Goal: Task Accomplishment & Management: Complete application form

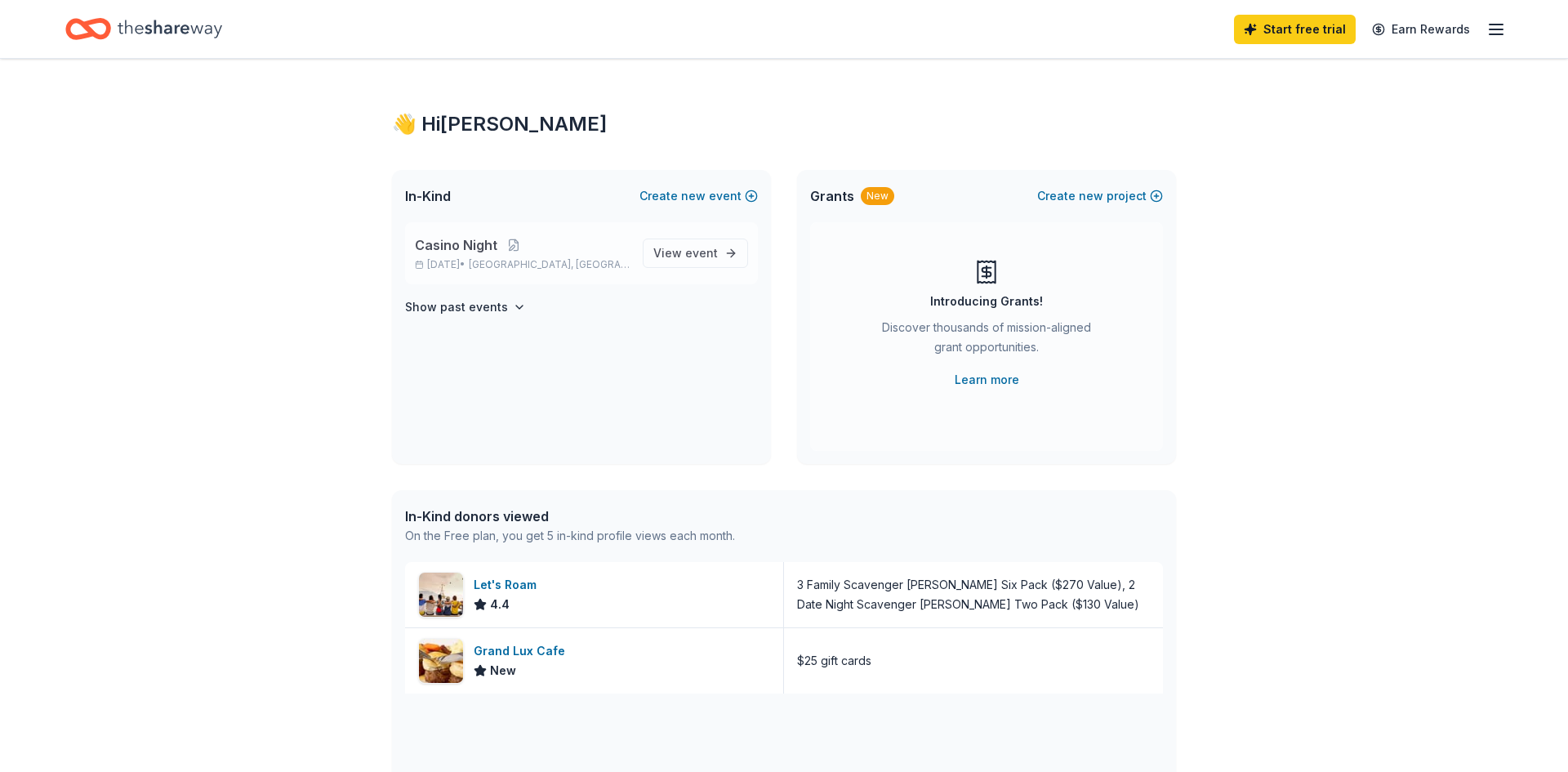
click at [452, 242] on span "Casino Night" at bounding box center [456, 245] width 83 height 20
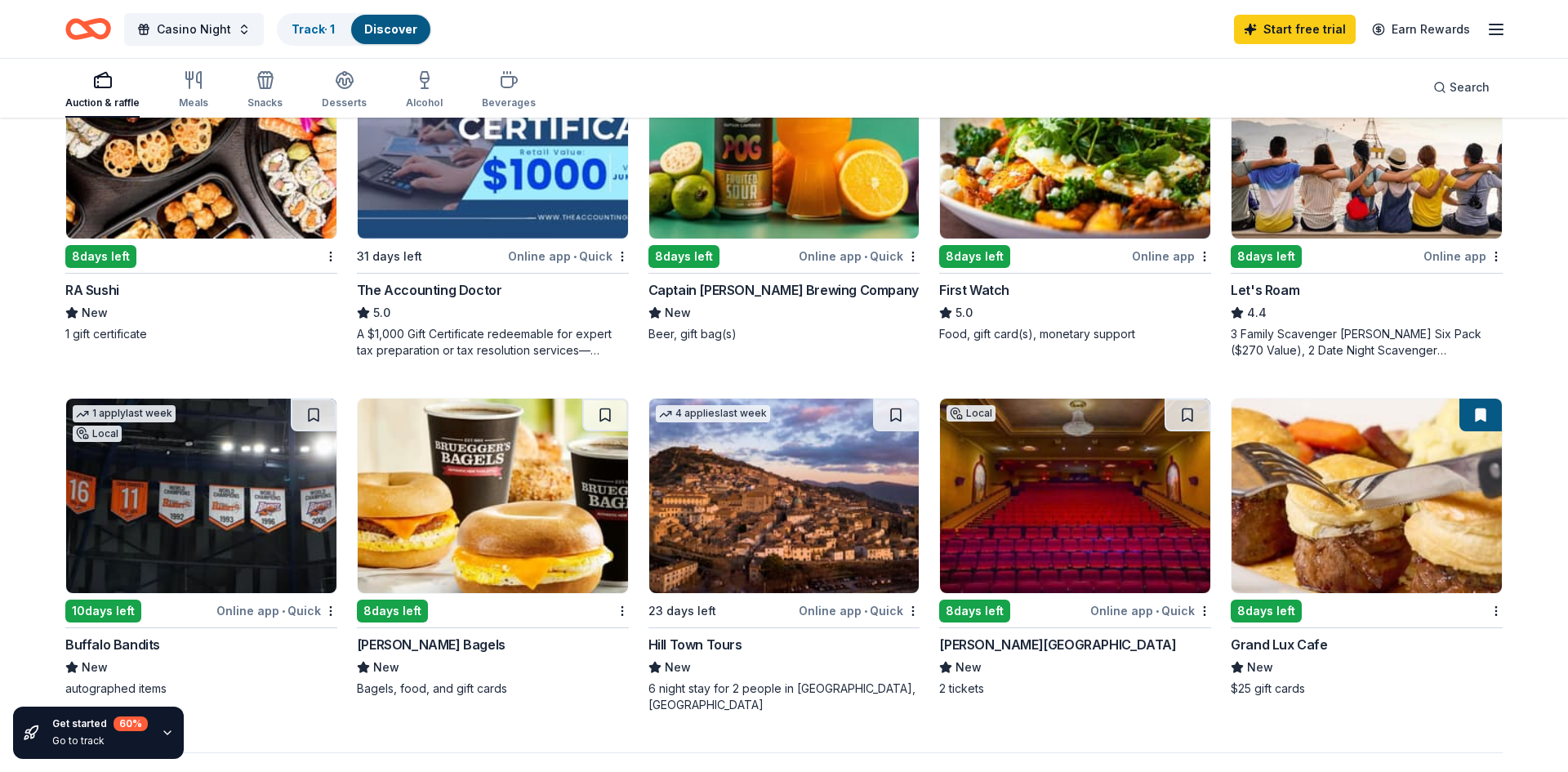
scroll to position [933, 0]
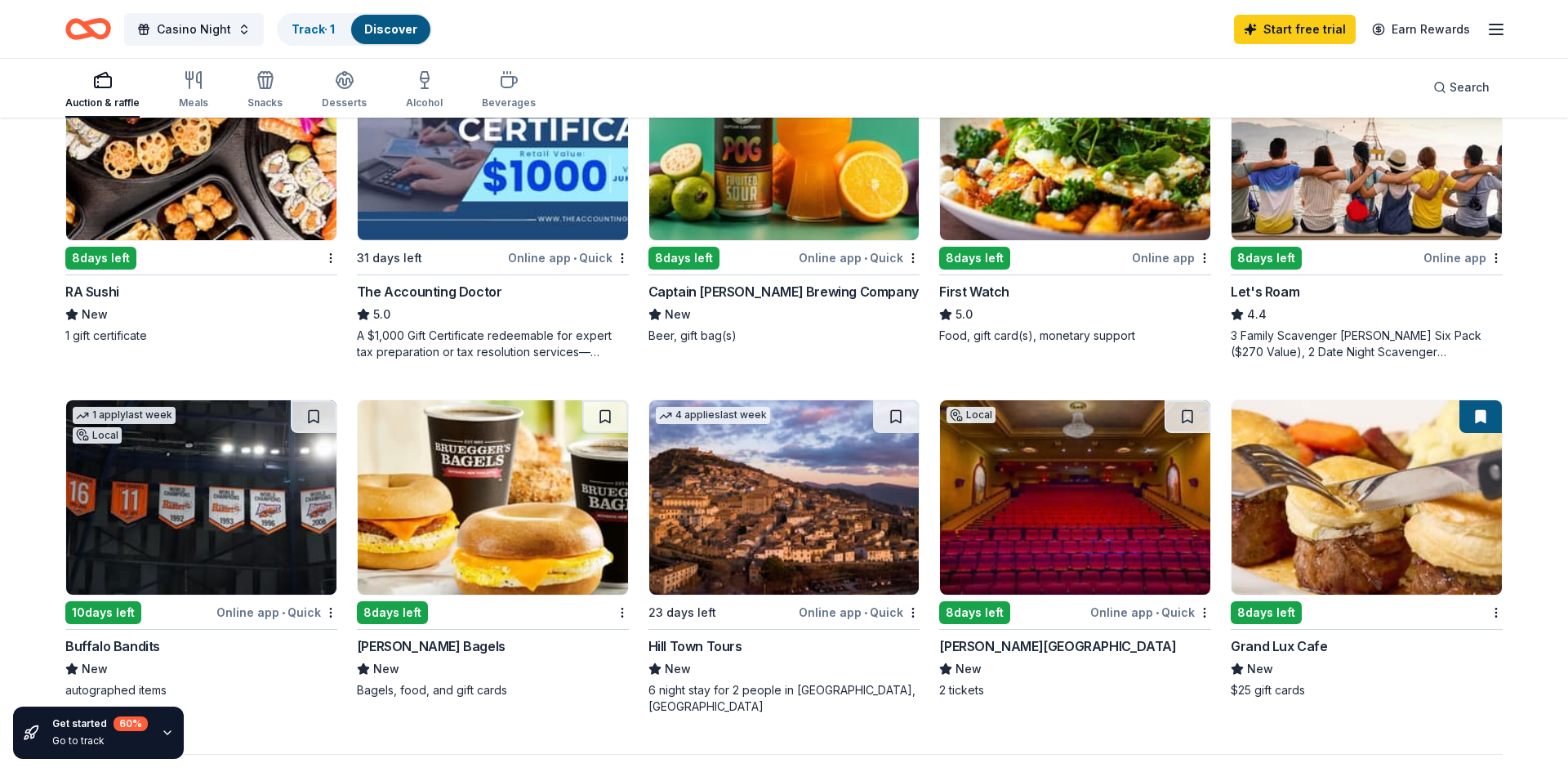
click at [96, 436] on div "Local" at bounding box center [96, 435] width 49 height 16
click at [761, 295] on div "Captain Lawrence Brewing Company" at bounding box center [784, 291] width 271 height 20
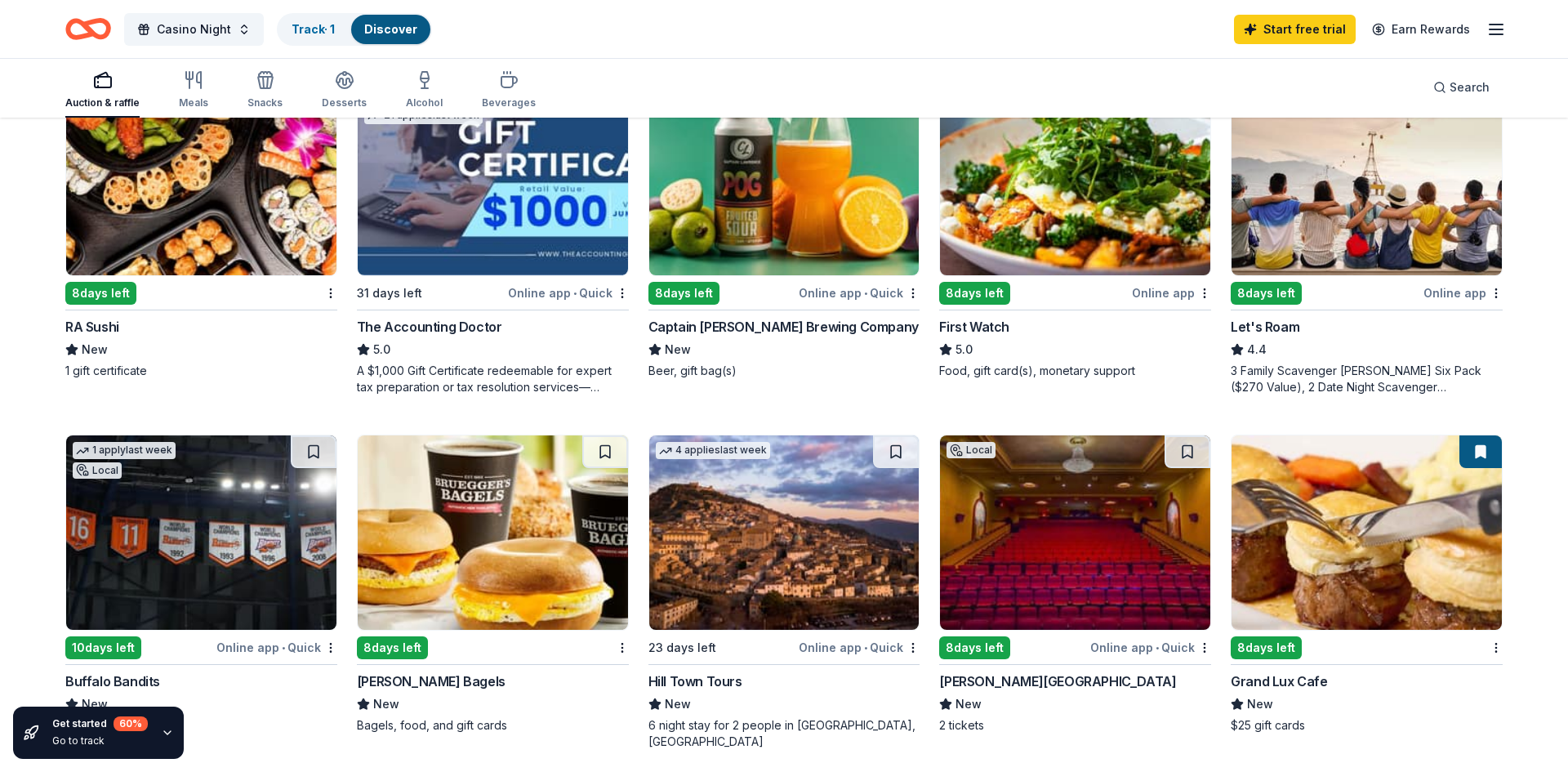
scroll to position [802, 0]
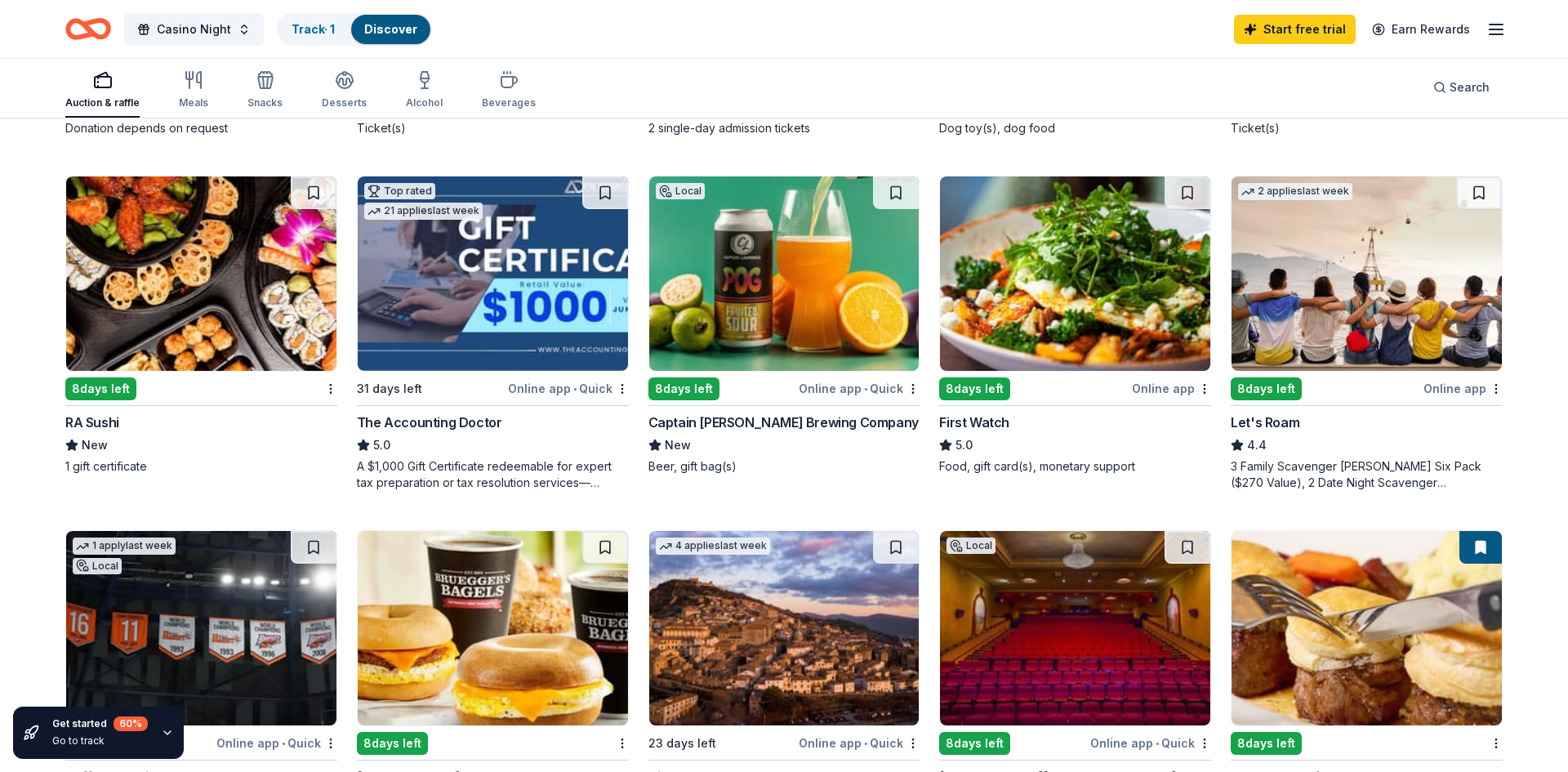
click at [458, 285] on img at bounding box center [493, 274] width 271 height 195
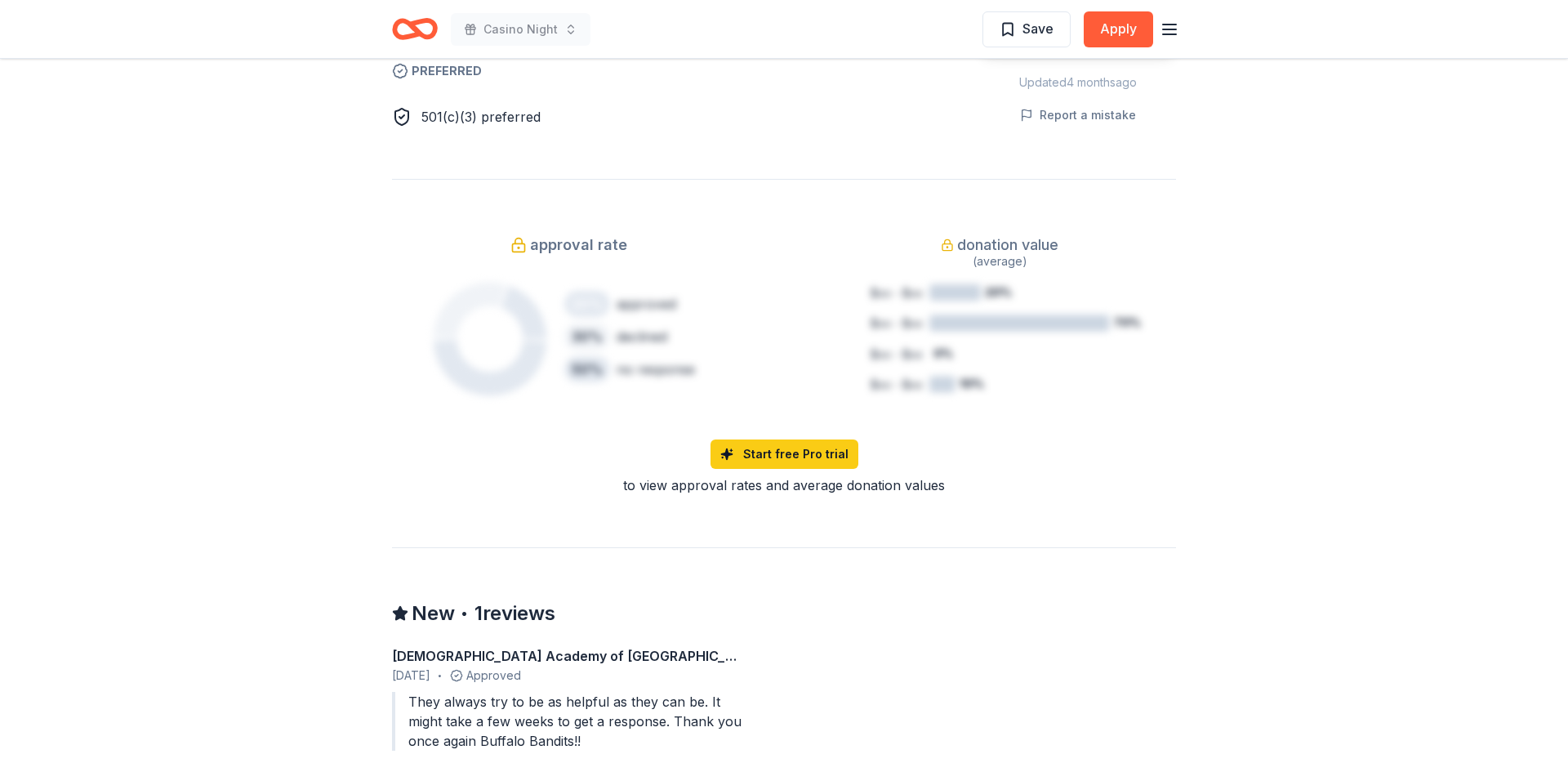
scroll to position [980, 0]
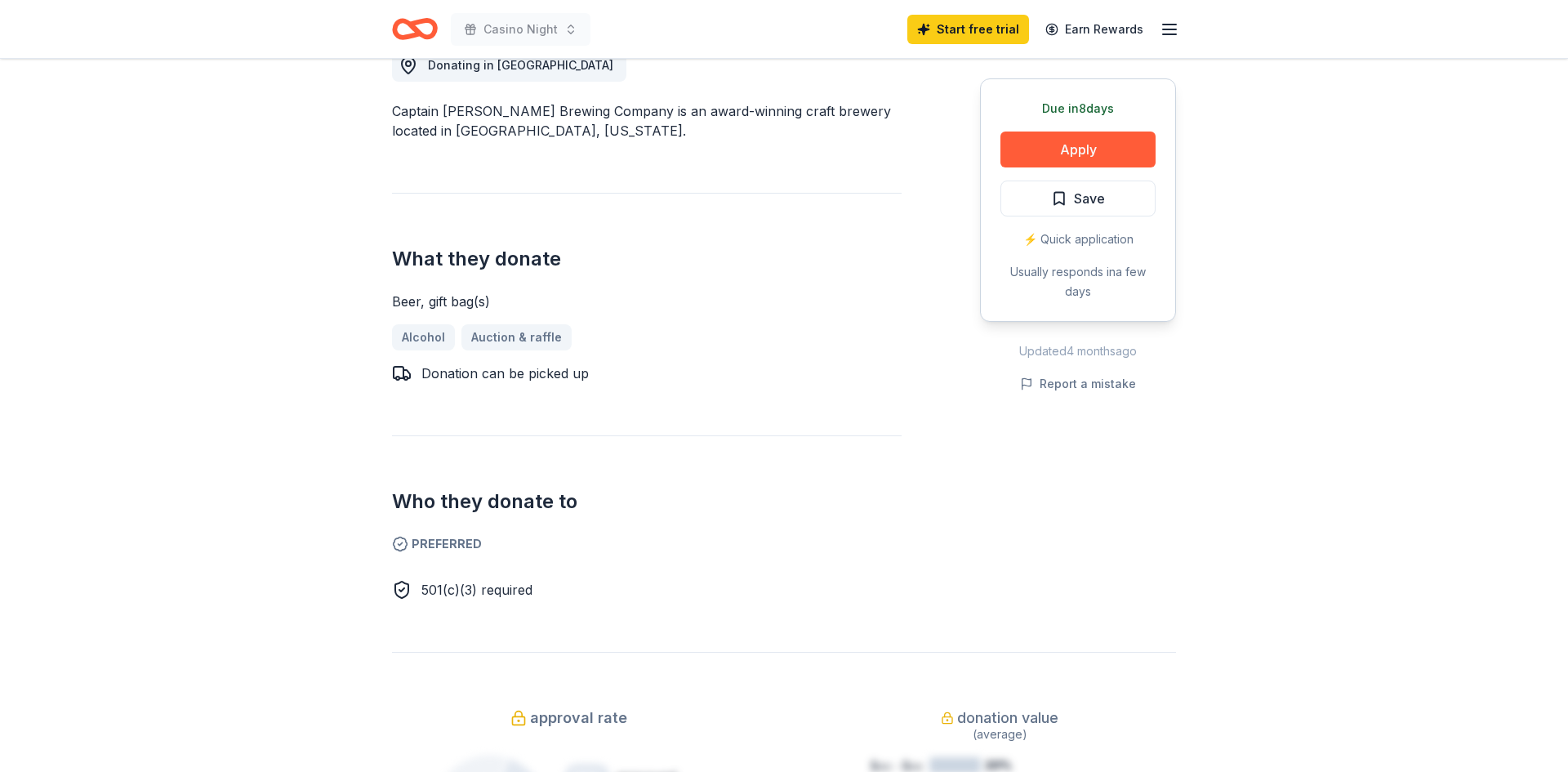
scroll to position [490, 0]
click at [1079, 153] on button "Apply" at bounding box center [1078, 149] width 155 height 36
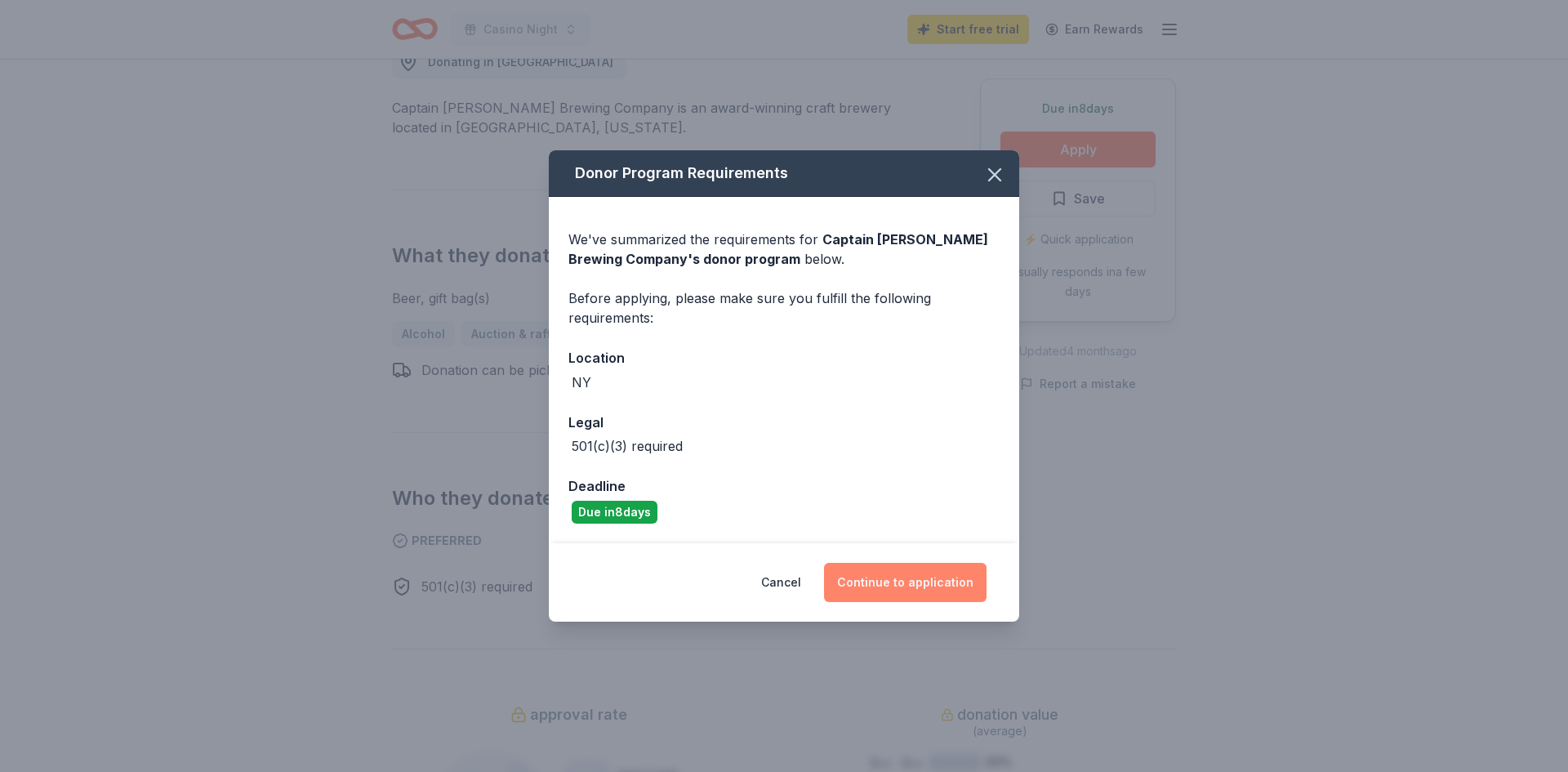
click at [906, 593] on button "Continue to application" at bounding box center [905, 582] width 162 height 39
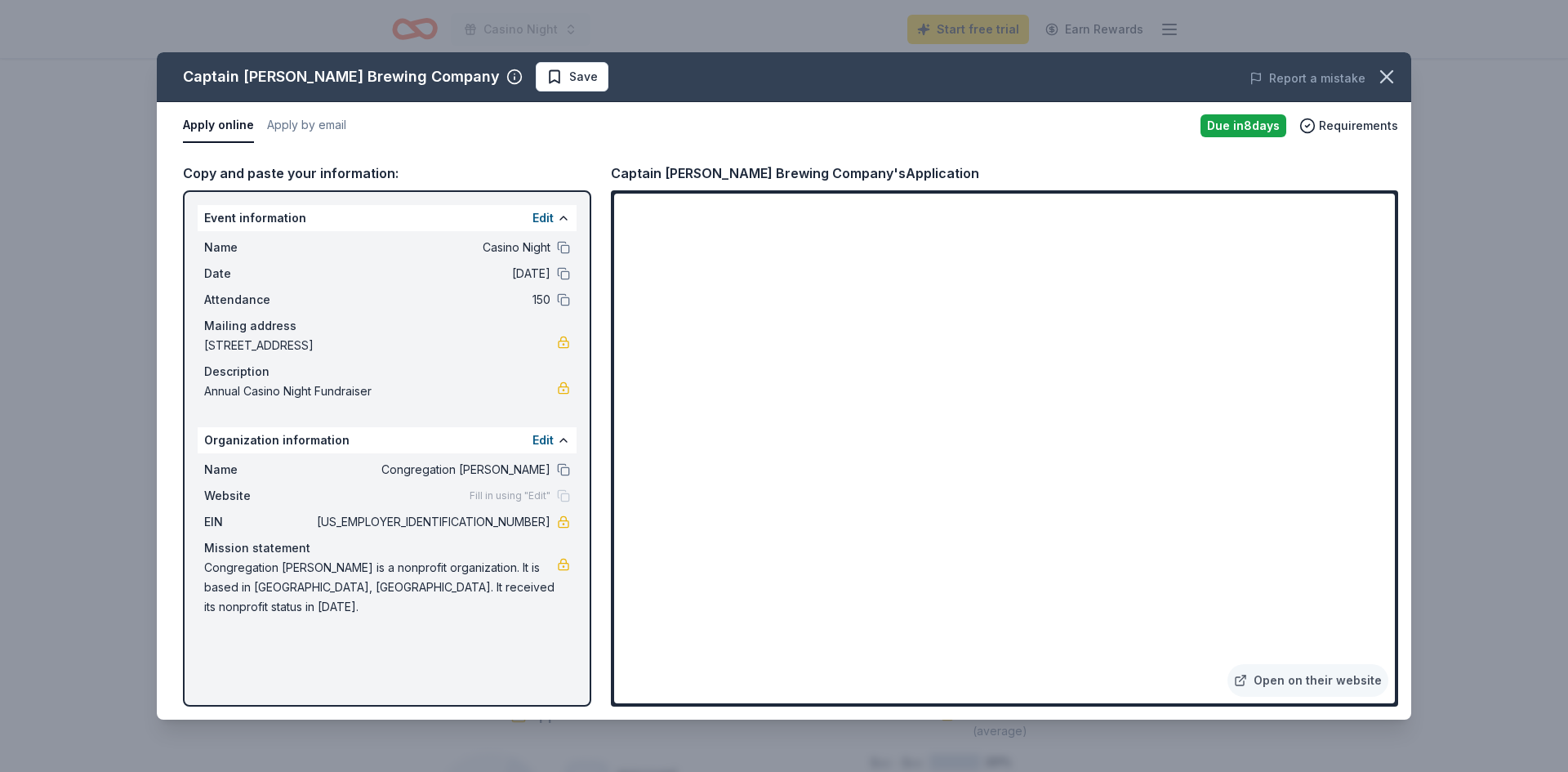
click at [504, 518] on span "11-2011933" at bounding box center [431, 522] width 236 height 20
drag, startPoint x: 493, startPoint y: 521, endPoint x: 542, endPoint y: 523, distance: 49.0
click at [542, 523] on span "11-2011933" at bounding box center [431, 522] width 236 height 20
click at [1387, 88] on button "button" at bounding box center [1387, 77] width 36 height 36
